Goal: Task Accomplishment & Management: Manage account settings

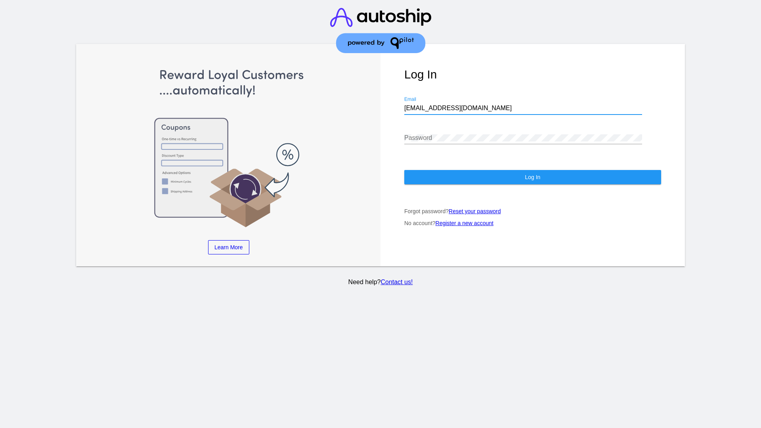
type input "[EMAIL_ADDRESS][DOMAIN_NAME]"
click at [533, 177] on span "Log In" at bounding box center [532, 177] width 15 height 6
